Goal: Find contact information: Find contact information

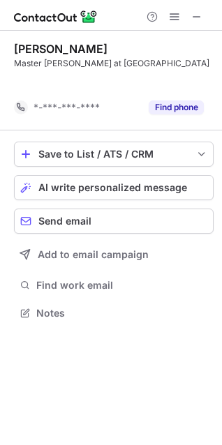
scroll to position [281, 222]
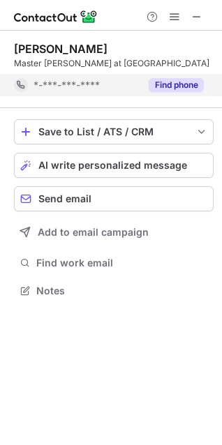
click at [151, 89] on button "Find phone" at bounding box center [176, 85] width 55 height 14
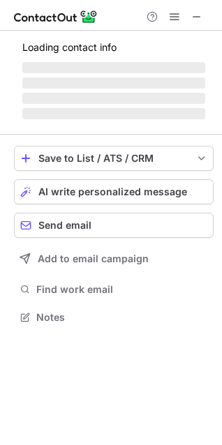
scroll to position [316, 222]
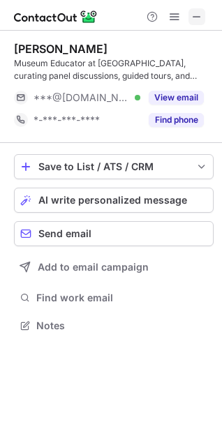
click at [198, 22] on span at bounding box center [196, 16] width 11 height 11
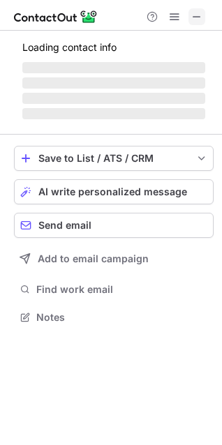
scroll to position [304, 222]
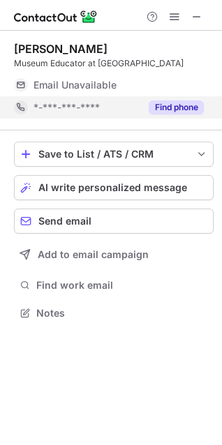
click at [176, 108] on button "Find phone" at bounding box center [176, 108] width 55 height 14
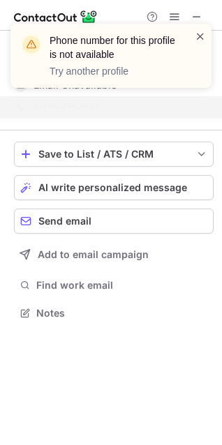
click at [201, 37] on span at bounding box center [200, 36] width 11 height 14
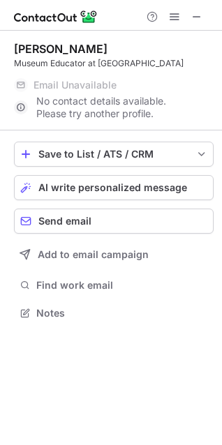
click at [200, 20] on span at bounding box center [196, 16] width 11 height 11
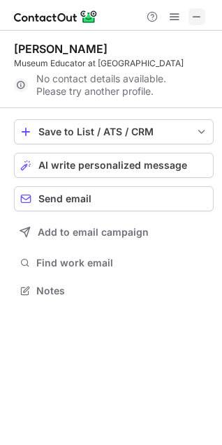
click at [199, 11] on span at bounding box center [196, 16] width 11 height 11
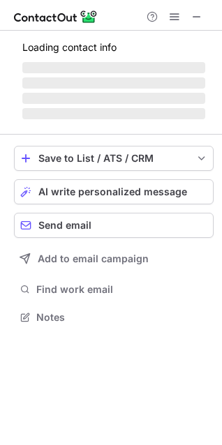
scroll to position [339, 222]
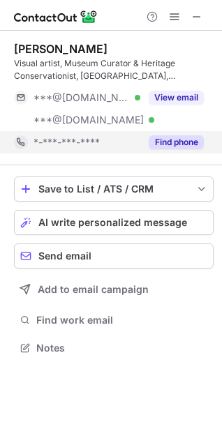
click at [180, 139] on button "Find phone" at bounding box center [176, 142] width 55 height 14
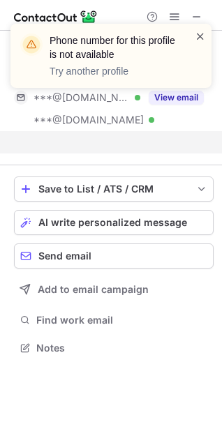
scroll to position [316, 222]
click at [198, 41] on span at bounding box center [200, 36] width 11 height 14
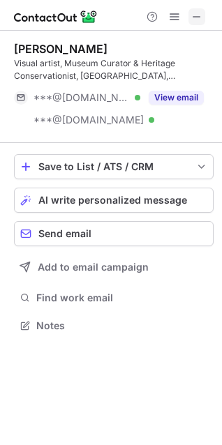
click at [196, 11] on span at bounding box center [196, 16] width 11 height 11
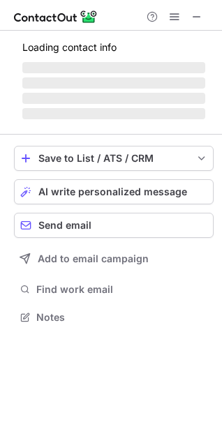
scroll to position [304, 222]
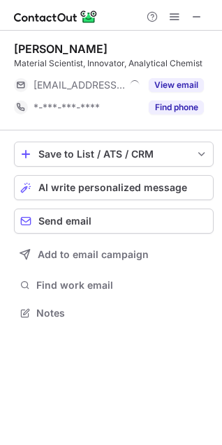
click at [192, 91] on button "View email" at bounding box center [176, 85] width 55 height 14
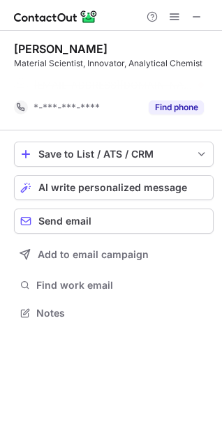
scroll to position [281, 222]
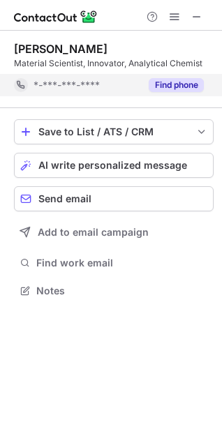
click at [200, 82] on button "Find phone" at bounding box center [176, 85] width 55 height 14
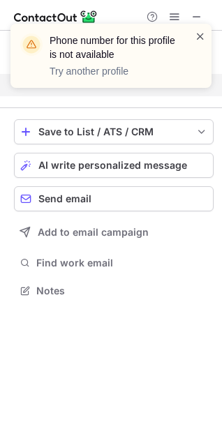
click at [200, 34] on span at bounding box center [200, 36] width 11 height 14
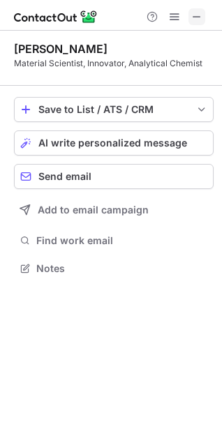
click at [195, 12] on span at bounding box center [196, 16] width 11 height 11
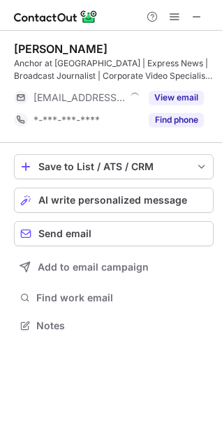
scroll to position [316, 222]
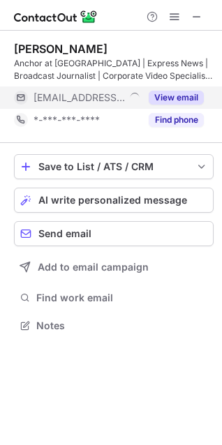
click at [172, 87] on div "View email" at bounding box center [172, 98] width 64 height 22
click at [204, 96] on div "[EMAIL_ADDRESS][DOMAIN_NAME]" at bounding box center [109, 98] width 190 height 22
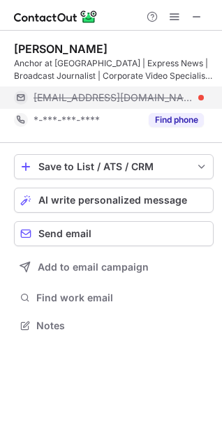
click at [204, 96] on div "[EMAIL_ADDRESS][DOMAIN_NAME]" at bounding box center [109, 98] width 190 height 22
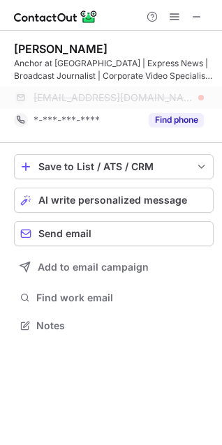
click at [204, 94] on div "[EMAIL_ADDRESS][DOMAIN_NAME]" at bounding box center [109, 98] width 190 height 22
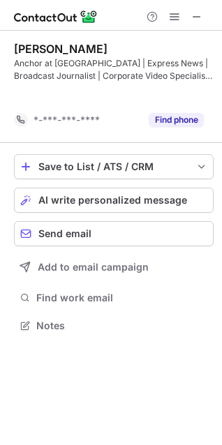
scroll to position [294, 222]
